Goal: Task Accomplishment & Management: Complete application form

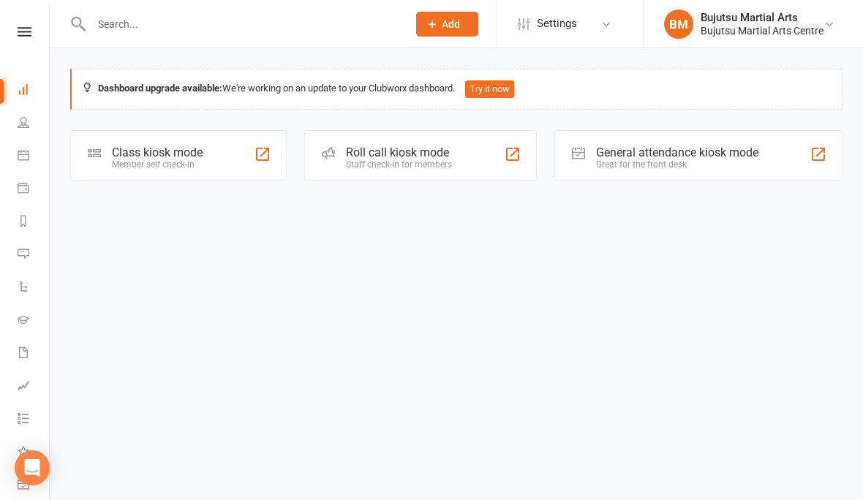
click at [177, 25] on input "text" at bounding box center [242, 24] width 310 height 20
type input "Kr"
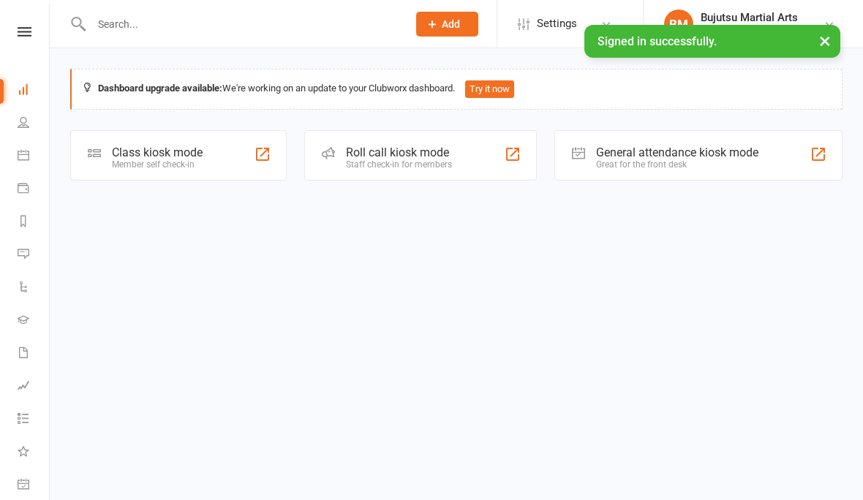
click at [185, 24] on input "text" at bounding box center [242, 24] width 310 height 20
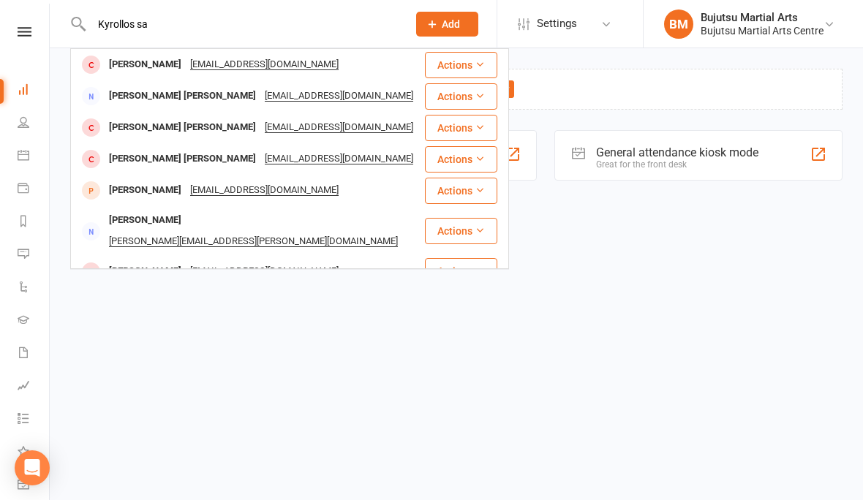
type input "Kyrollos sa"
click at [148, 70] on div "Kyrollos Savcic" at bounding box center [145, 64] width 81 height 21
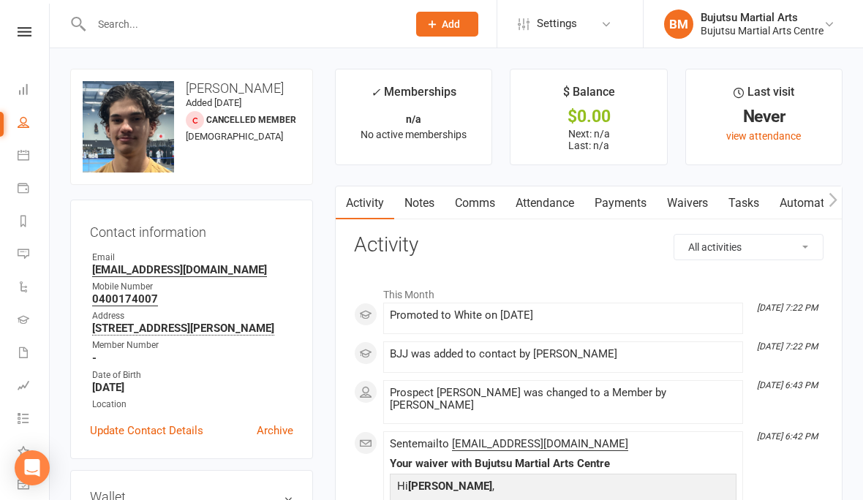
click at [693, 202] on link "Waivers" at bounding box center [686, 203] width 61 height 34
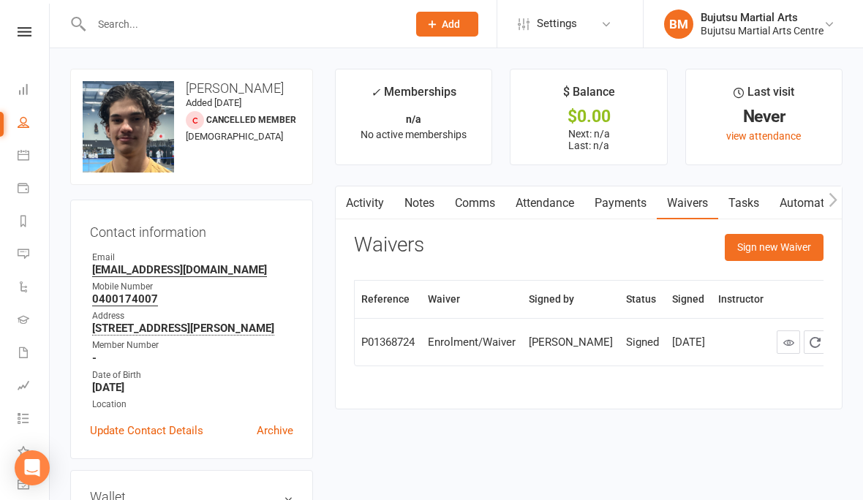
click at [776, 240] on button "Sign new Waiver" at bounding box center [773, 247] width 99 height 26
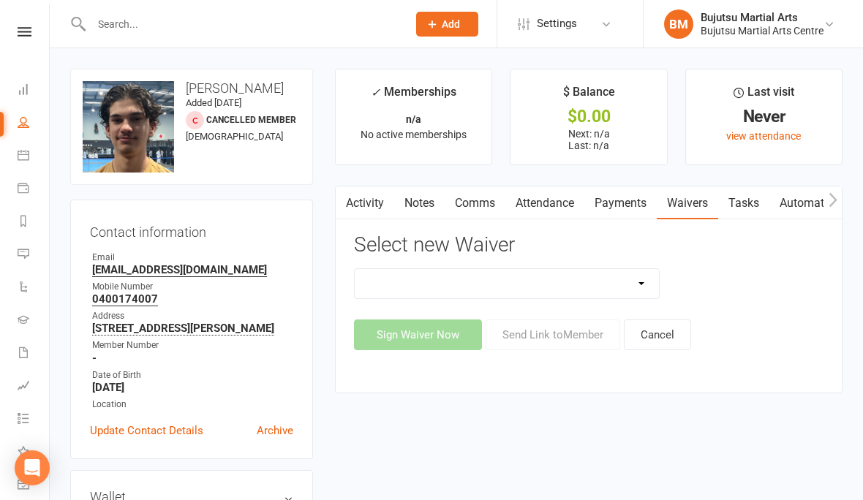
click at [471, 271] on select "Bujutsu Child Care Kids Karate Program Cash Upfront Membership Application Chan…" at bounding box center [507, 283] width 304 height 29
select select "272"
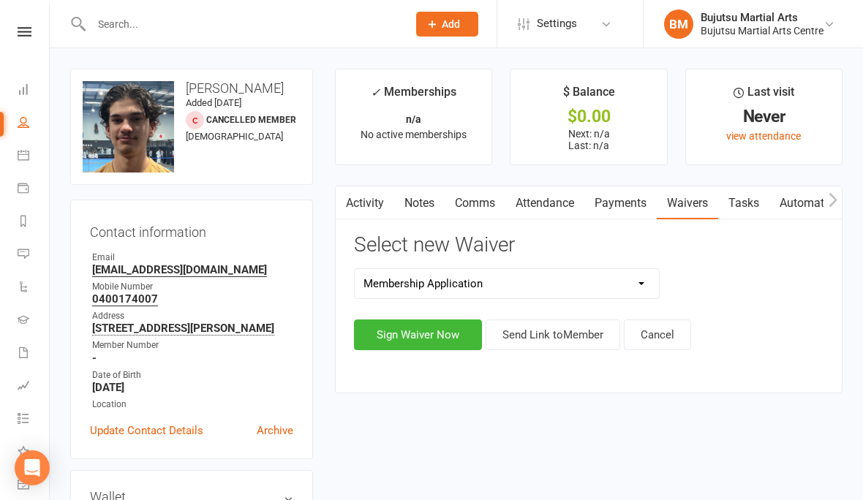
click at [423, 334] on button "Sign Waiver Now" at bounding box center [418, 334] width 128 height 31
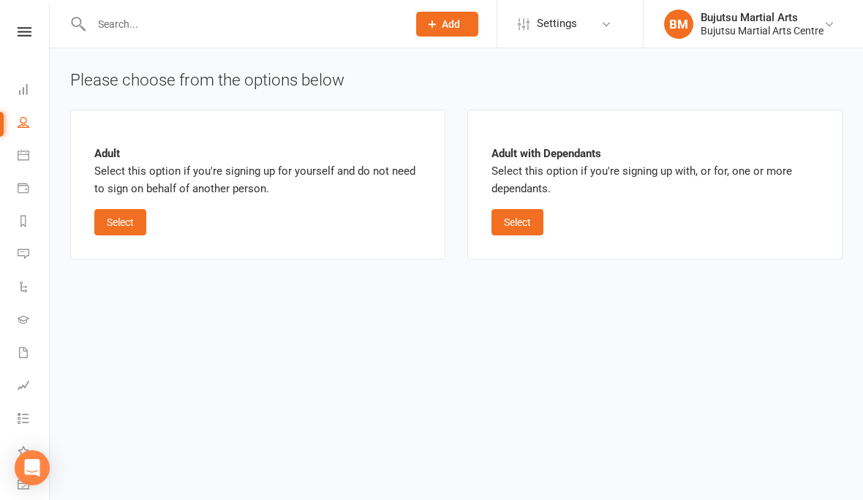
click at [125, 228] on button "Select" at bounding box center [120, 222] width 52 height 26
select select "bank_account"
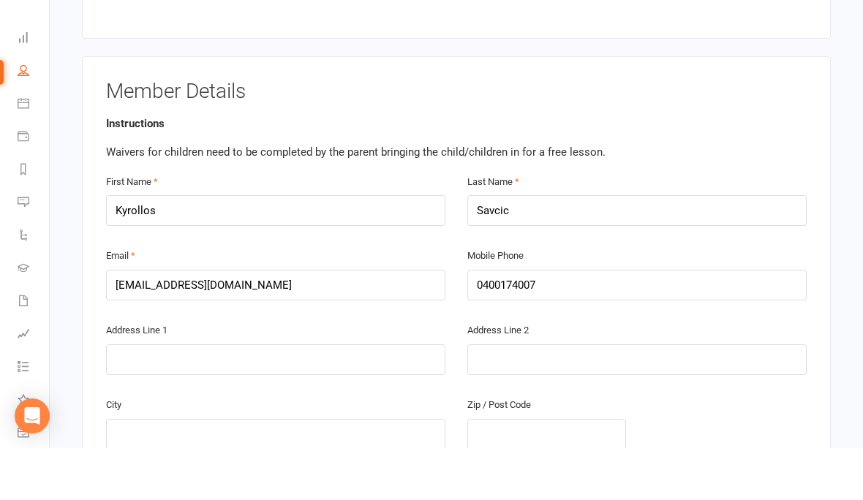
scroll to position [230, 0]
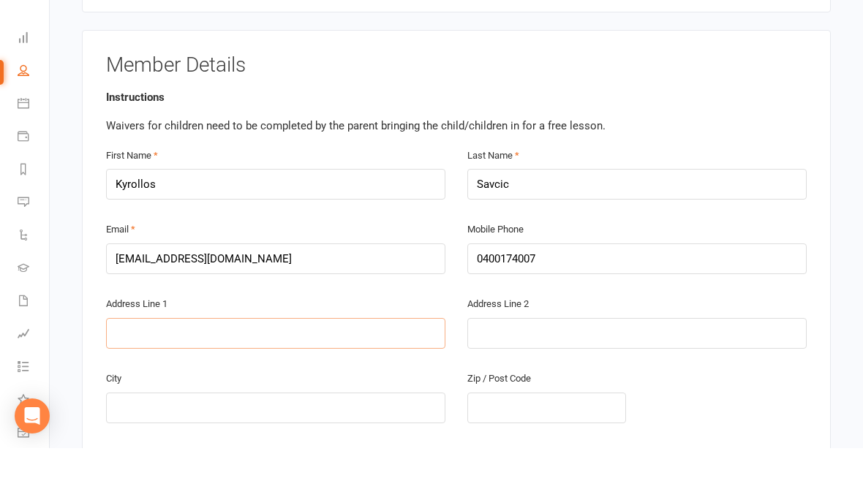
click at [269, 370] on input "text" at bounding box center [275, 385] width 339 height 31
type input "41 O’Dea Rd"
click at [289, 444] on input "text" at bounding box center [275, 459] width 339 height 31
type input "Mt Annan"
click at [523, 444] on input "text" at bounding box center [546, 459] width 159 height 31
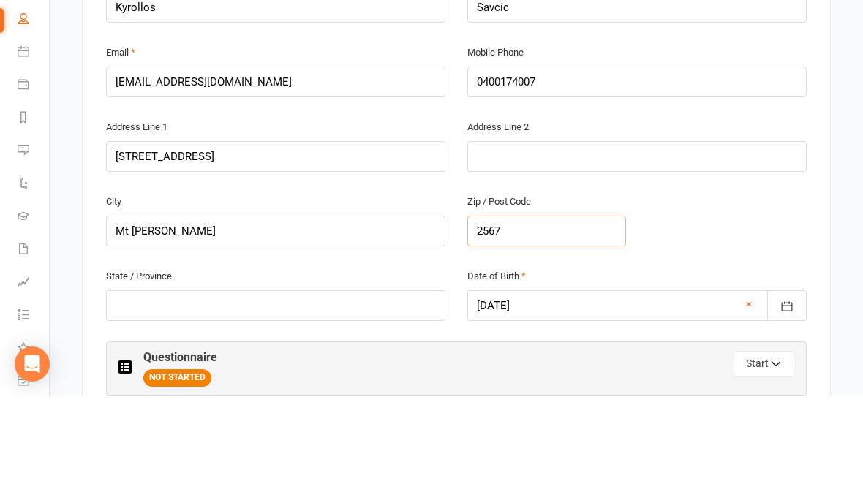
scroll to position [370, 0]
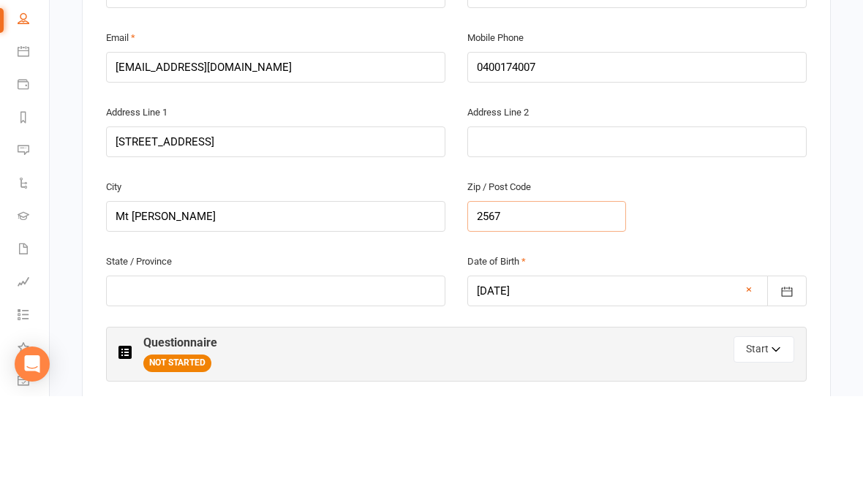
type input "2567"
click at [278, 379] on input "text" at bounding box center [275, 394] width 339 height 31
type input "NSW"
click at [754, 440] on button "Start" at bounding box center [763, 453] width 61 height 26
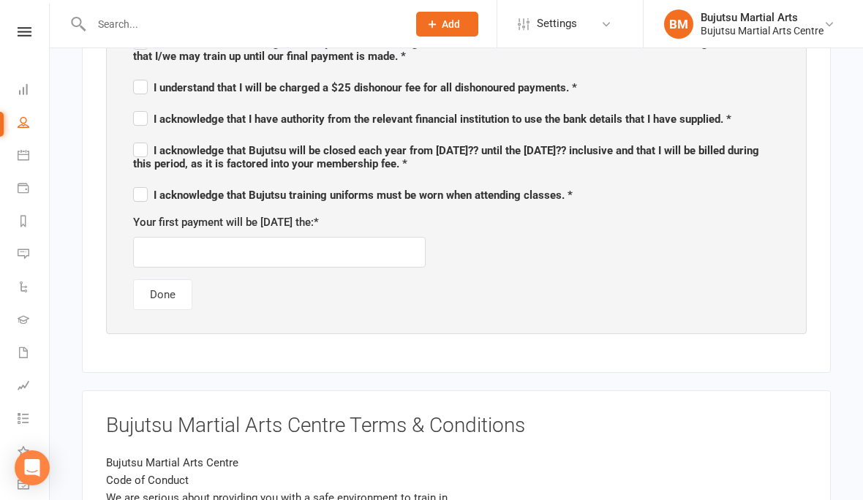
scroll to position [944, 0]
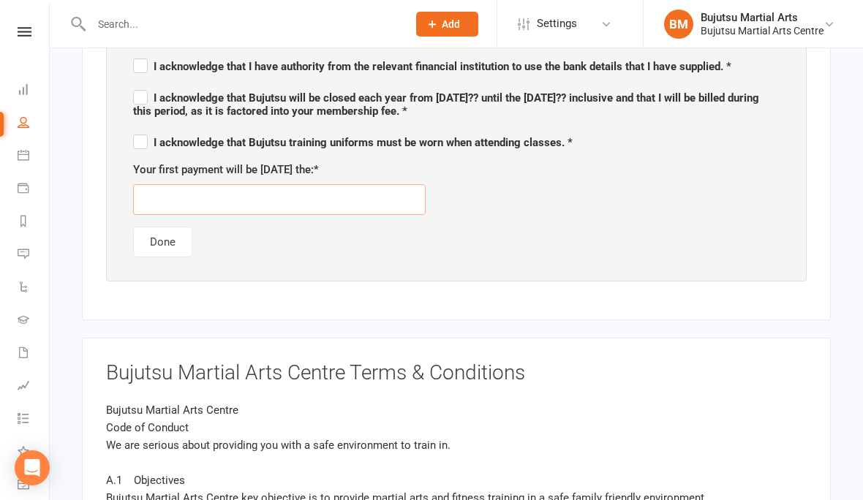
click at [332, 199] on input "text" at bounding box center [279, 199] width 292 height 31
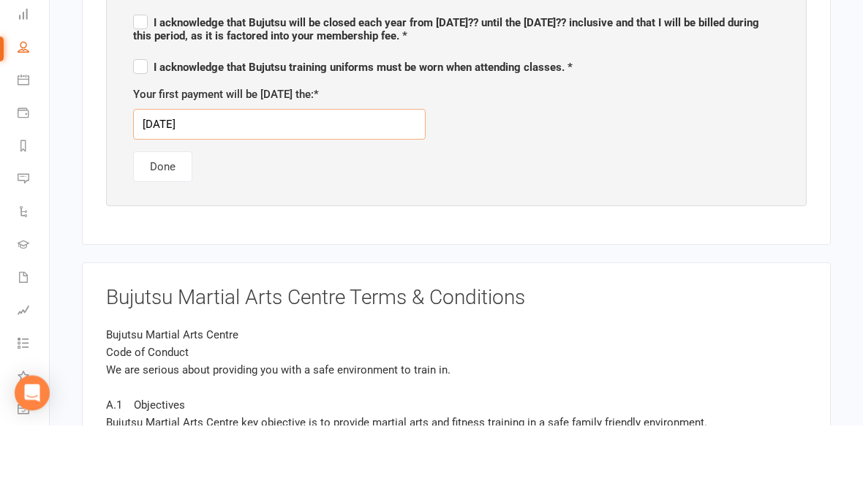
type input "17/10/2025"
click at [528, 184] on div "Please ensure you CAREFULLY read and acknowledge each question. I understand th…" at bounding box center [455, 87] width 675 height 370
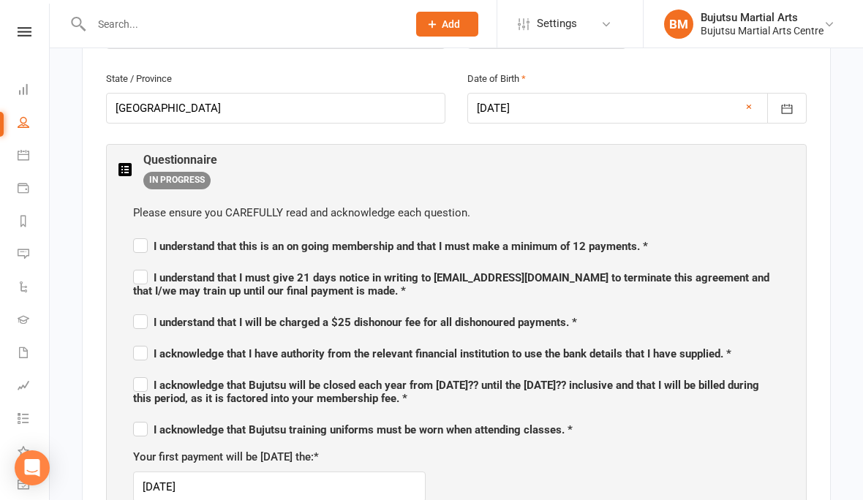
scroll to position [658, 0]
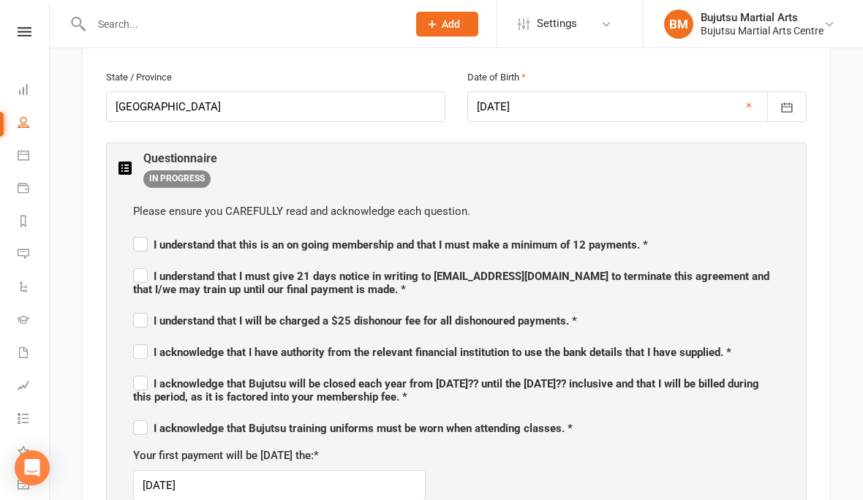
click at [156, 238] on span "I understand that this is an on going membership and that I must make a minimum…" at bounding box center [390, 244] width 515 height 13
click at [156, 232] on input "I understand that this is an on going membership and that I must make a minimum…" at bounding box center [390, 232] width 515 height 0
checkbox input "true"
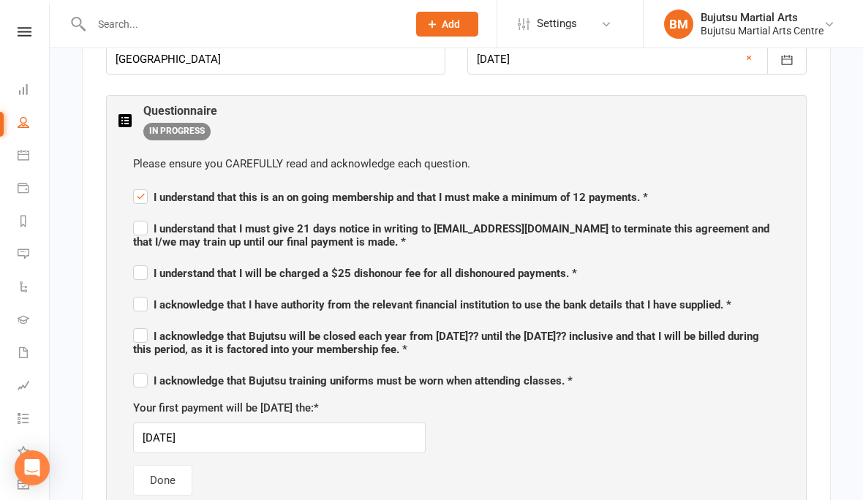
scroll to position [706, 0]
click at [139, 230] on span "I understand that I must give 21 days notice in writing to admin@bujutsumartial…" at bounding box center [451, 234] width 636 height 26
click at [139, 215] on input "I understand that I must give 21 days notice in writing to admin@bujutsumartial…" at bounding box center [456, 215] width 646 height 0
checkbox input "true"
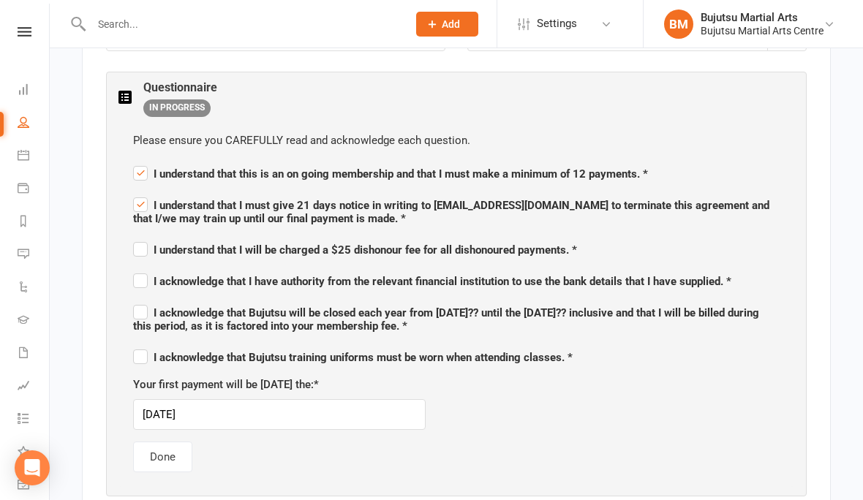
scroll to position [729, 0]
click at [157, 245] on span "I understand that I will be charged a $25 dishonour fee for all dishonoured pay…" at bounding box center [355, 249] width 444 height 13
click at [157, 236] on input "I understand that I will be charged a $25 dishonour fee for all dishonoured pay…" at bounding box center [355, 236] width 444 height 0
checkbox input "true"
click at [137, 279] on label "I acknowledge that I have authority from the relevant financial institution to …" at bounding box center [432, 279] width 598 height 18
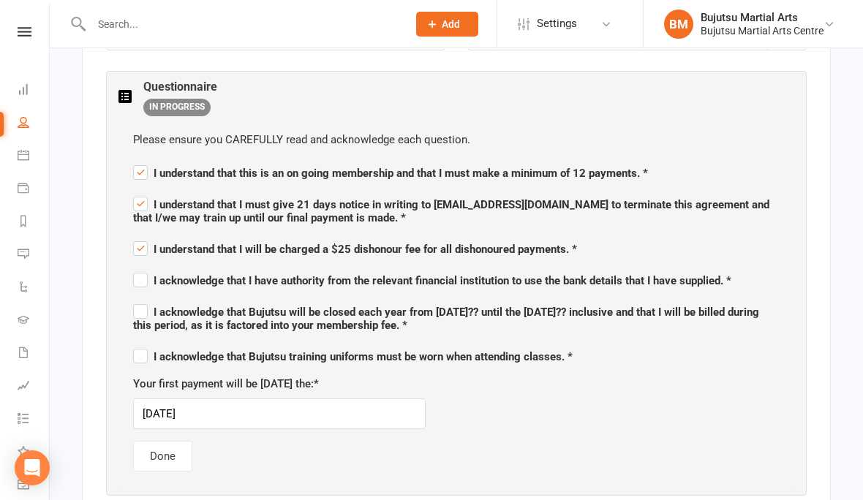
click at [137, 268] on input "I acknowledge that I have authority from the relevant financial institution to …" at bounding box center [432, 268] width 598 height 0
checkbox input "true"
click at [140, 307] on label "I acknowledge that Bujutsu will be closed each year from 23rd December 20?? unt…" at bounding box center [456, 316] width 646 height 31
click at [140, 299] on input "I acknowledge that Bujutsu will be closed each year from 23rd December 20?? unt…" at bounding box center [456, 299] width 646 height 0
checkbox input "true"
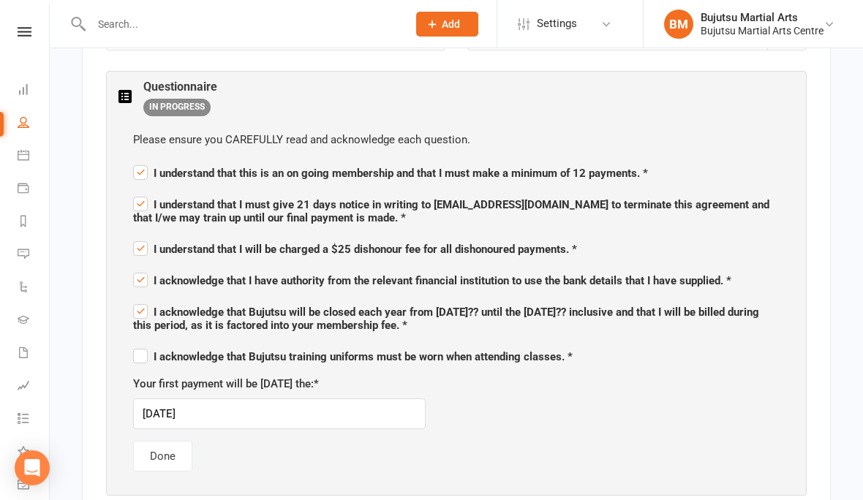
click at [147, 346] on span "I acknowledge that Bujutsu training uniforms must be worn when attending classe…" at bounding box center [352, 355] width 439 height 18
click at [147, 344] on input "I acknowledge that Bujutsu training uniforms must be worn when attending classe…" at bounding box center [352, 344] width 439 height 0
checkbox input "true"
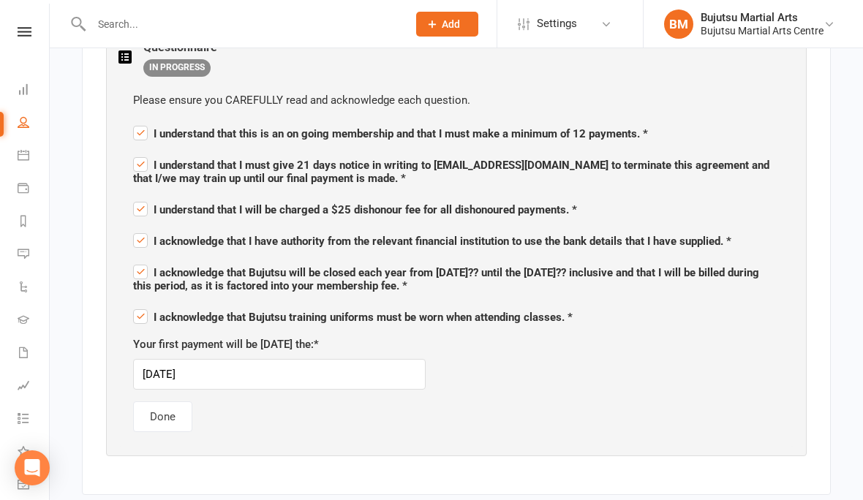
scroll to position [770, 0]
click at [155, 409] on button "Done" at bounding box center [162, 416] width 59 height 31
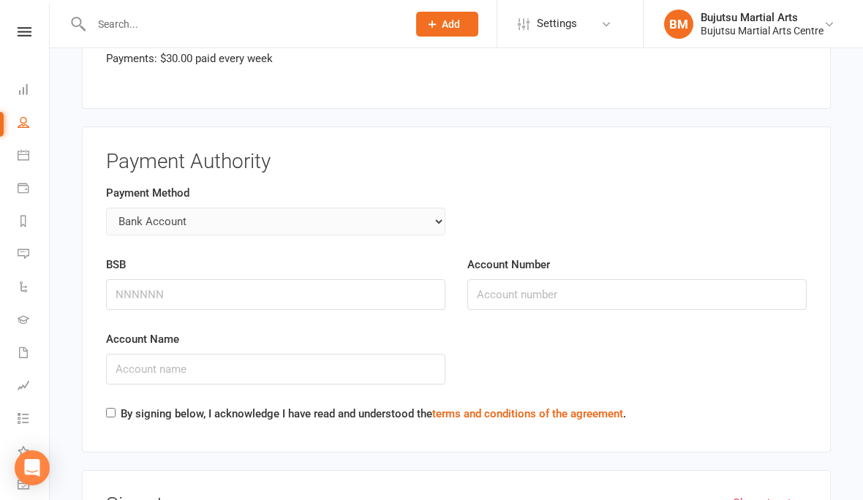
scroll to position [1979, 0]
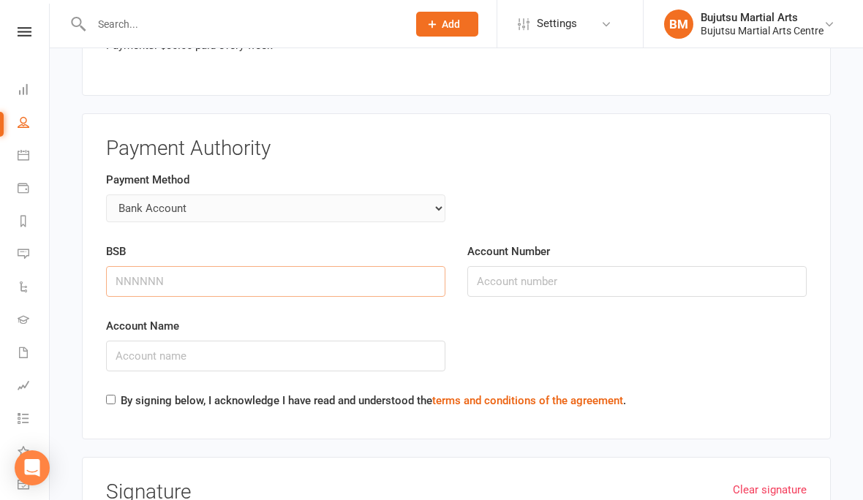
click at [145, 268] on input "BSB" at bounding box center [275, 281] width 339 height 31
click at [134, 273] on input "BSB" at bounding box center [275, 282] width 339 height 31
type input "082622"
type input "916801414"
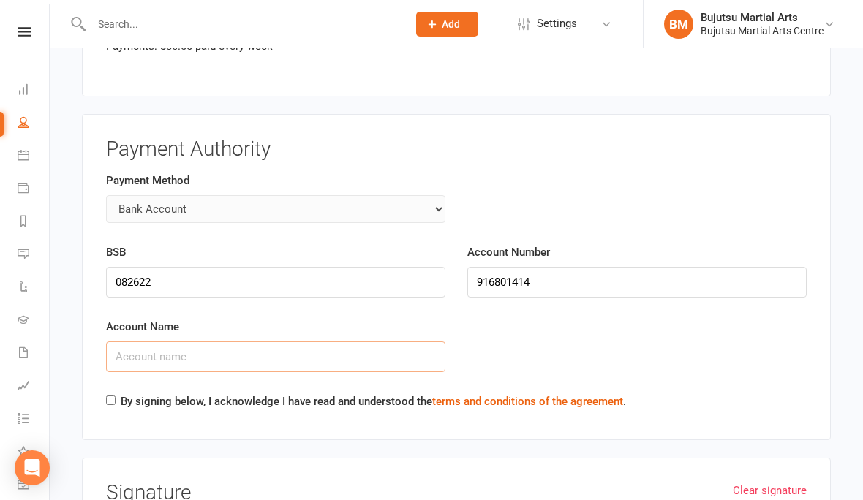
click at [150, 341] on input "Account Name" at bounding box center [275, 356] width 339 height 31
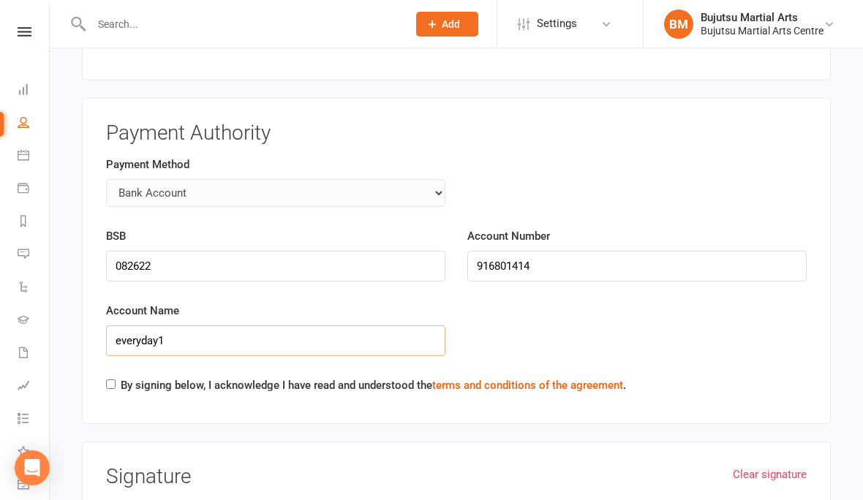
scroll to position [1995, 0]
click at [118, 325] on input "everyday1" at bounding box center [275, 340] width 339 height 31
click at [130, 326] on input "everyday1" at bounding box center [275, 340] width 339 height 31
click at [127, 325] on input "everyday1" at bounding box center [275, 340] width 339 height 31
click at [133, 327] on input "everyday1" at bounding box center [275, 340] width 339 height 31
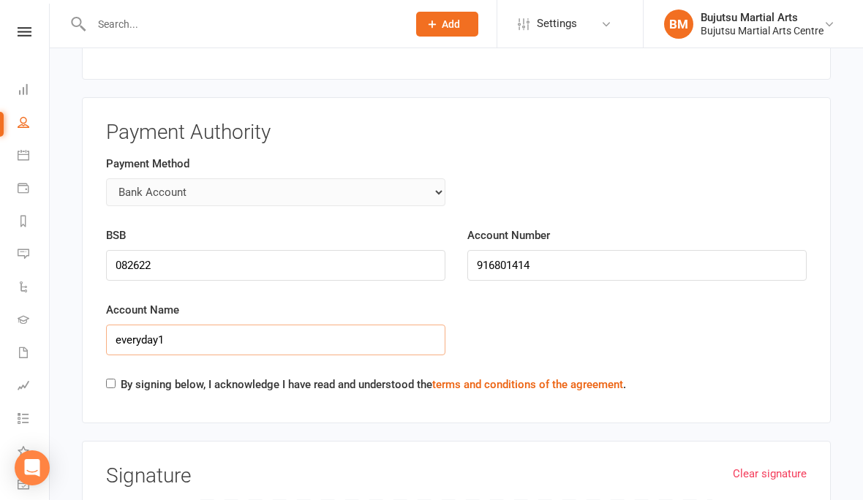
click at [121, 325] on input "everyday1" at bounding box center [275, 340] width 339 height 31
click at [118, 325] on input "everyday1" at bounding box center [275, 340] width 339 height 31
click at [124, 327] on input "everyday1" at bounding box center [275, 340] width 339 height 31
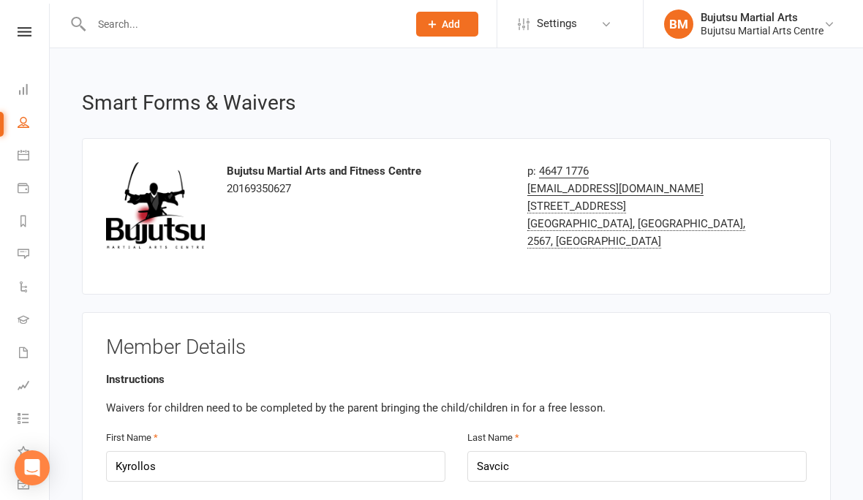
scroll to position [2055, 0]
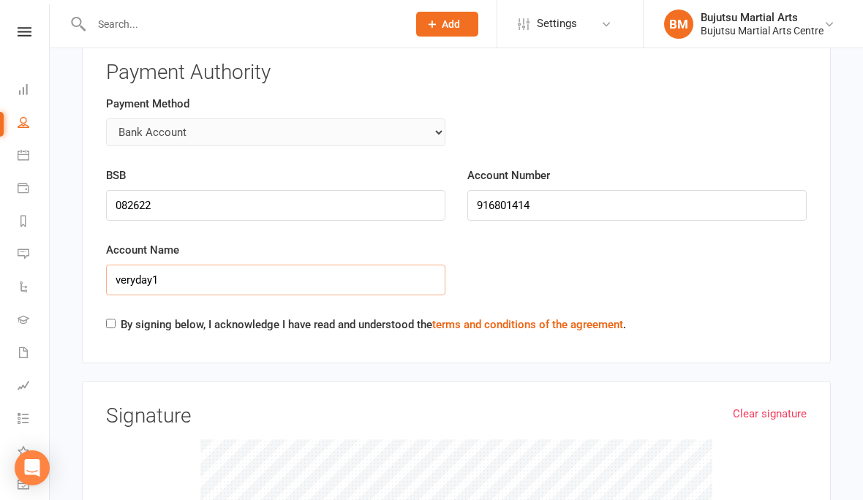
click at [172, 270] on input "veryday1" at bounding box center [275, 280] width 339 height 31
type input "v"
type input "Kyrollos Savcic"
click at [124, 316] on label "By signing below, I acknowledge I have read and understood the terms and condit…" at bounding box center [373, 325] width 505 height 18
click at [115, 319] on input "By signing below, I acknowledge I have read and understood the terms and condit…" at bounding box center [111, 324] width 10 height 10
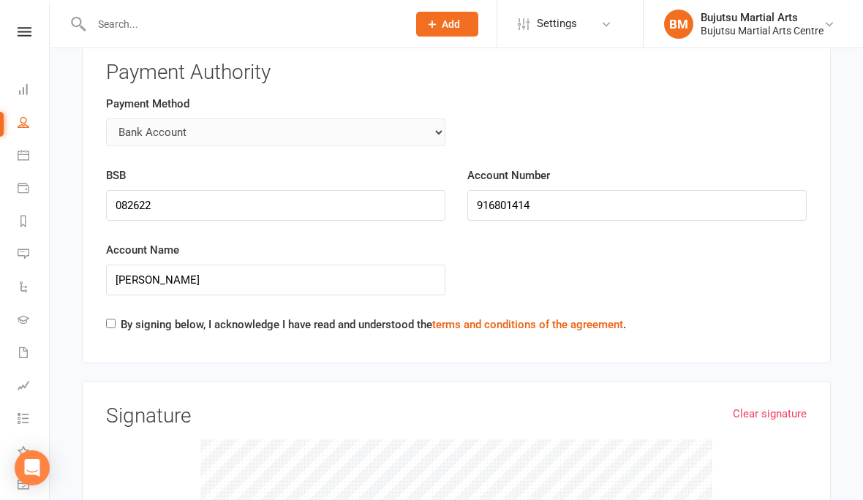
checkbox input "true"
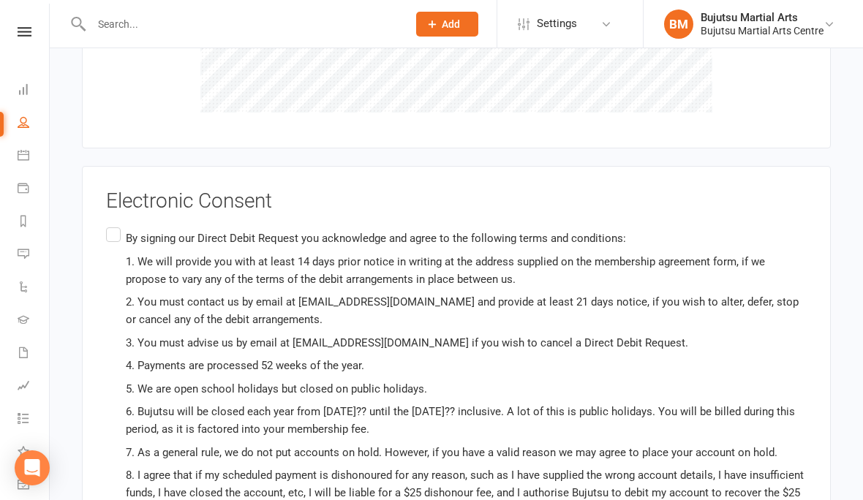
scroll to position [2612, 0]
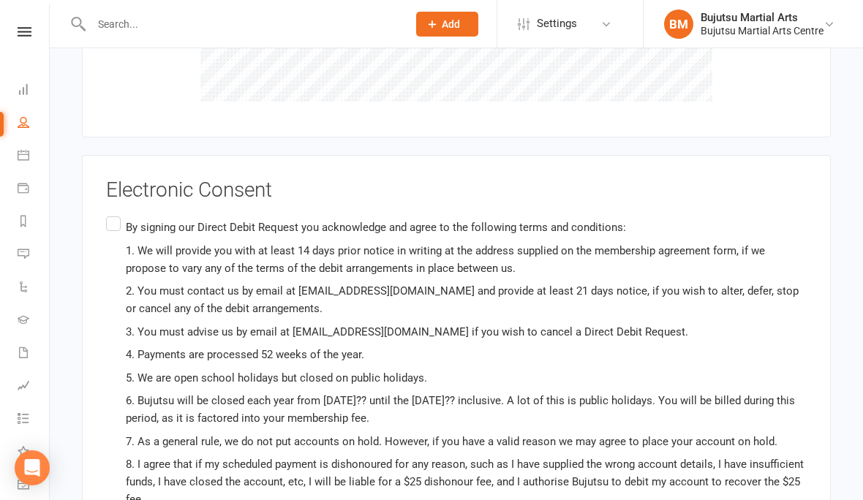
click at [124, 213] on label "By signing our Direct Debit Request you acknowledge and agree to the following …" at bounding box center [456, 415] width 700 height 405
click at [115, 213] on input "By signing our Direct Debit Request you acknowledge and agree to the following …" at bounding box center [111, 213] width 10 height 0
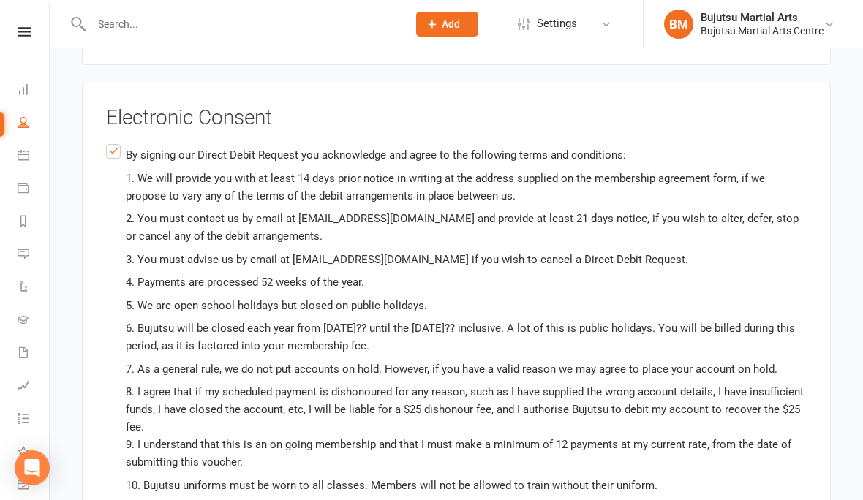
scroll to position [2690, 0]
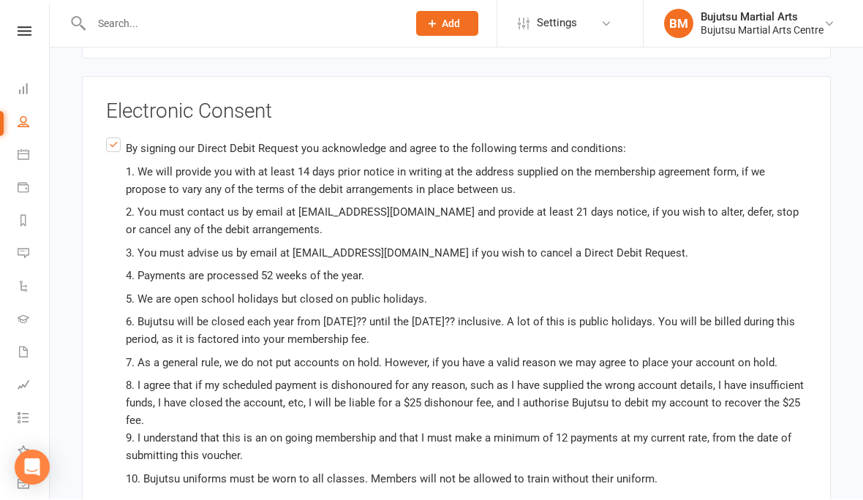
click at [92, 235] on div "Electronic Consent By signing our Direct Debit Request you acknowledge and agre…" at bounding box center [456, 330] width 748 height 507
click at [113, 238] on label "By signing our Direct Debit Request you acknowledge and agree to the following …" at bounding box center [456, 337] width 700 height 405
click at [113, 135] on input "By signing our Direct Debit Request you acknowledge and agree to the following …" at bounding box center [111, 135] width 10 height 0
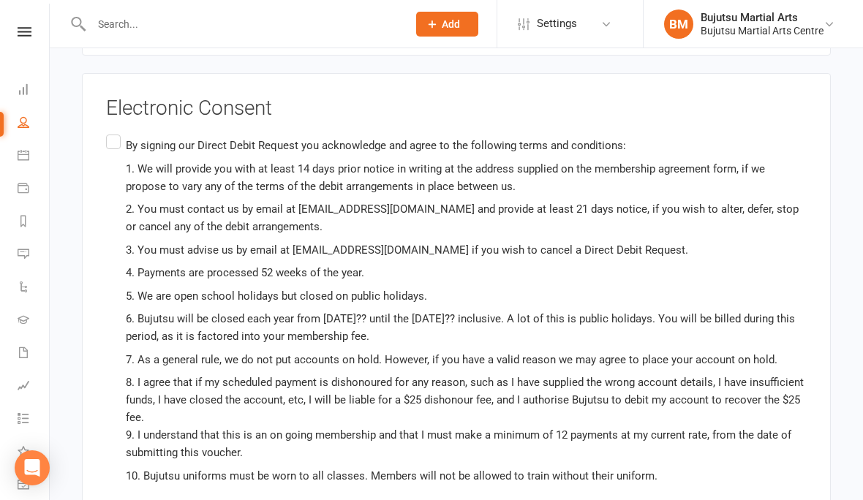
scroll to position [2667, 0]
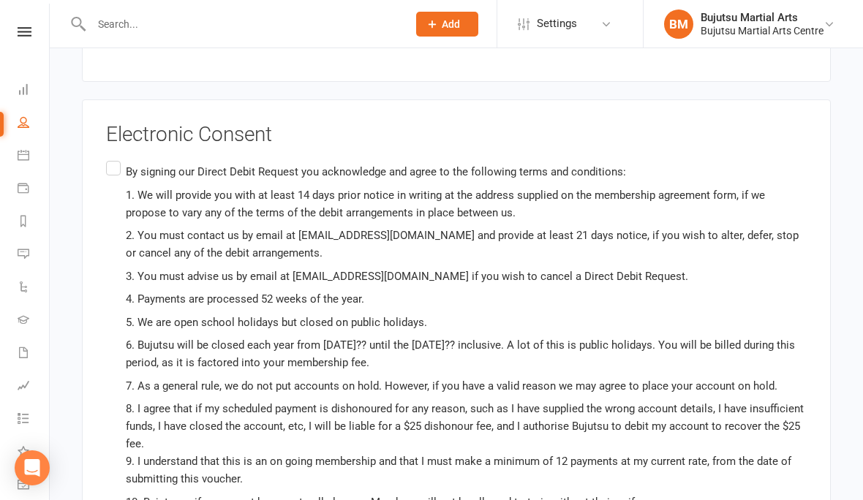
click at [129, 163] on p "By signing our Direct Debit Request you acknowledge and agree to the following …" at bounding box center [466, 172] width 681 height 18
click at [115, 158] on input "By signing our Direct Debit Request you acknowledge and agree to the following …" at bounding box center [111, 158] width 10 height 0
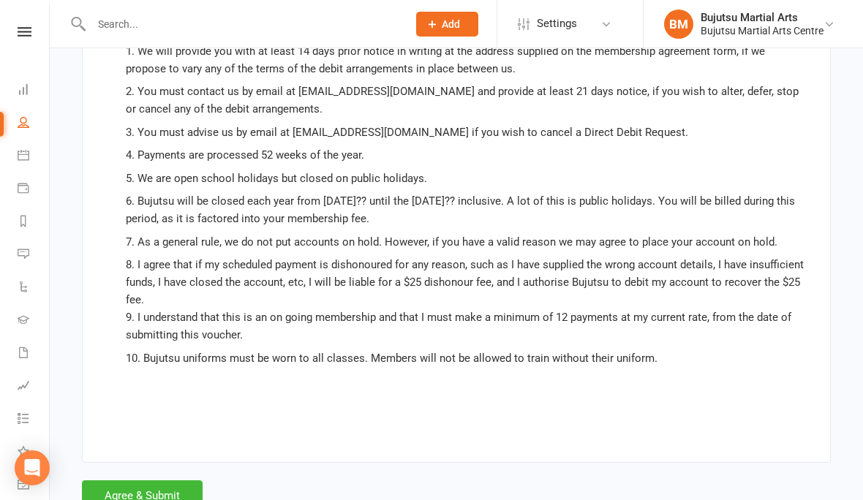
scroll to position [2810, 0]
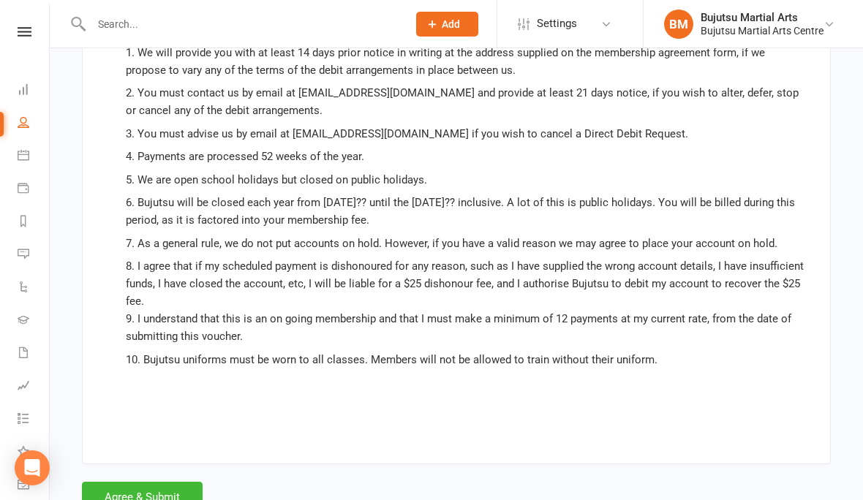
click at [118, 490] on button "Agree & Submit" at bounding box center [142, 497] width 121 height 31
